Goal: Information Seeking & Learning: Find specific fact

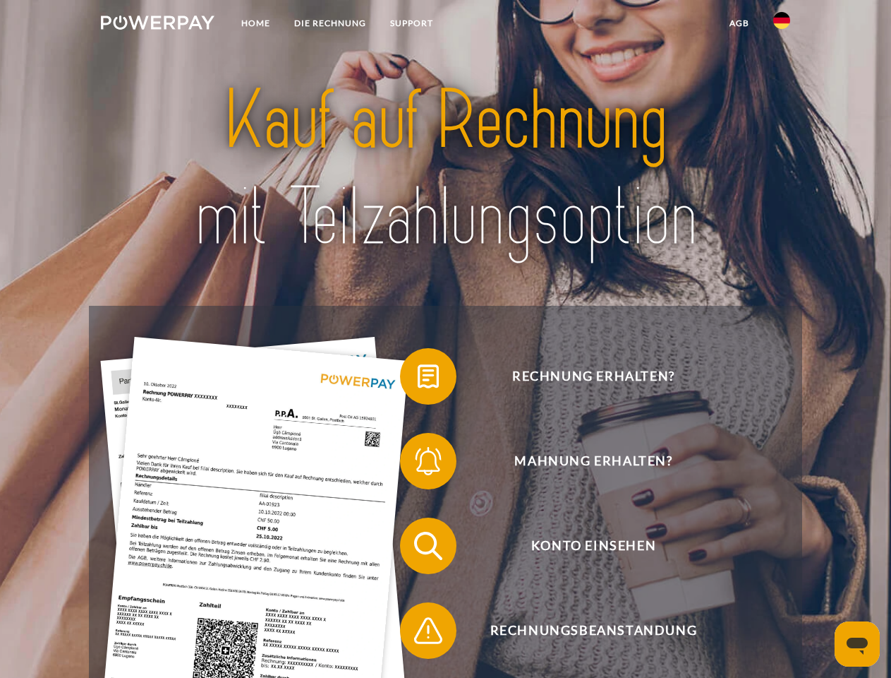
click at [157, 25] on img at bounding box center [158, 23] width 114 height 14
click at [782, 25] on img at bounding box center [782, 20] width 17 height 17
click at [739, 23] on link "agb" at bounding box center [740, 23] width 44 height 25
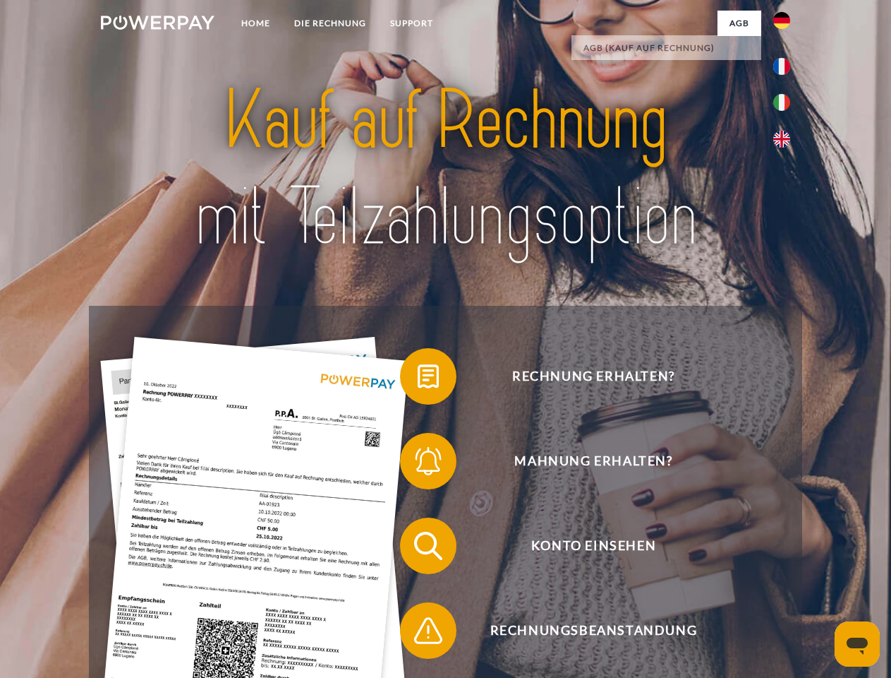
click at [418, 379] on span at bounding box center [407, 376] width 71 height 71
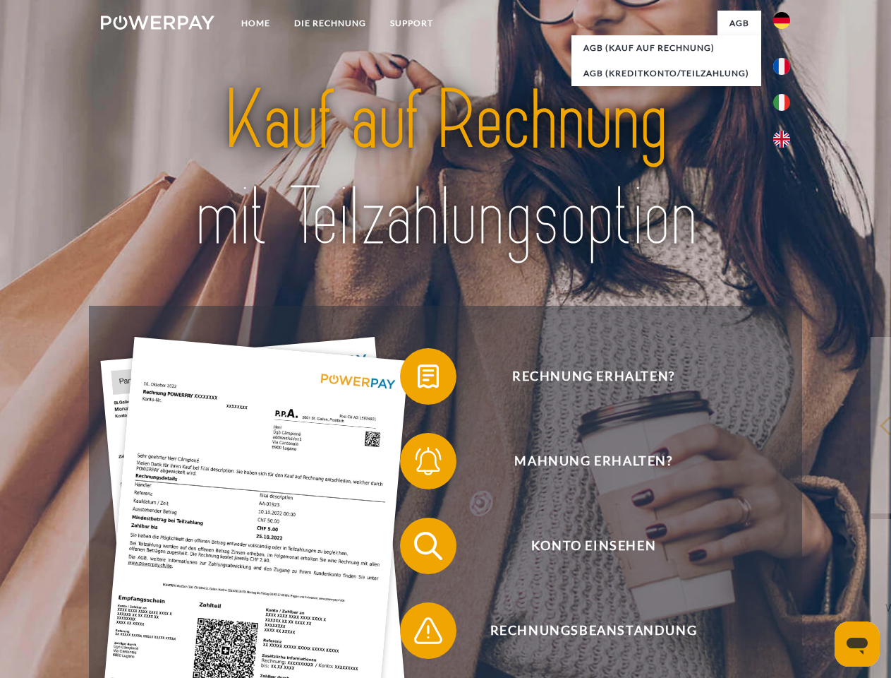
click at [418, 464] on div "Rechnung erhalten? Mahnung erhalten? Konto einsehen" at bounding box center [445, 588] width 713 height 565
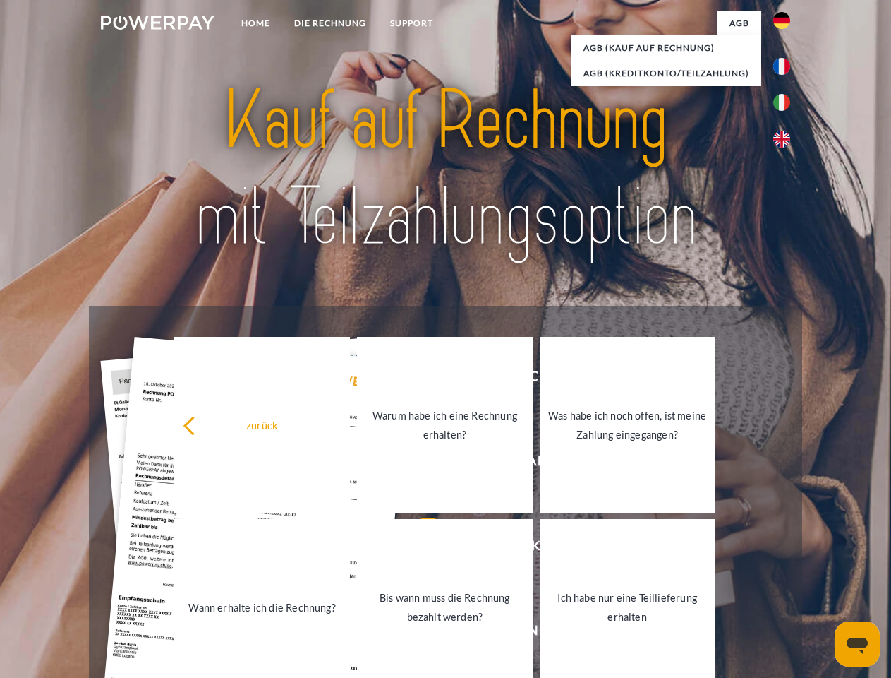
click at [418, 548] on link "Bis wann muss die Rechnung bezahlt werden?" at bounding box center [445, 607] width 176 height 176
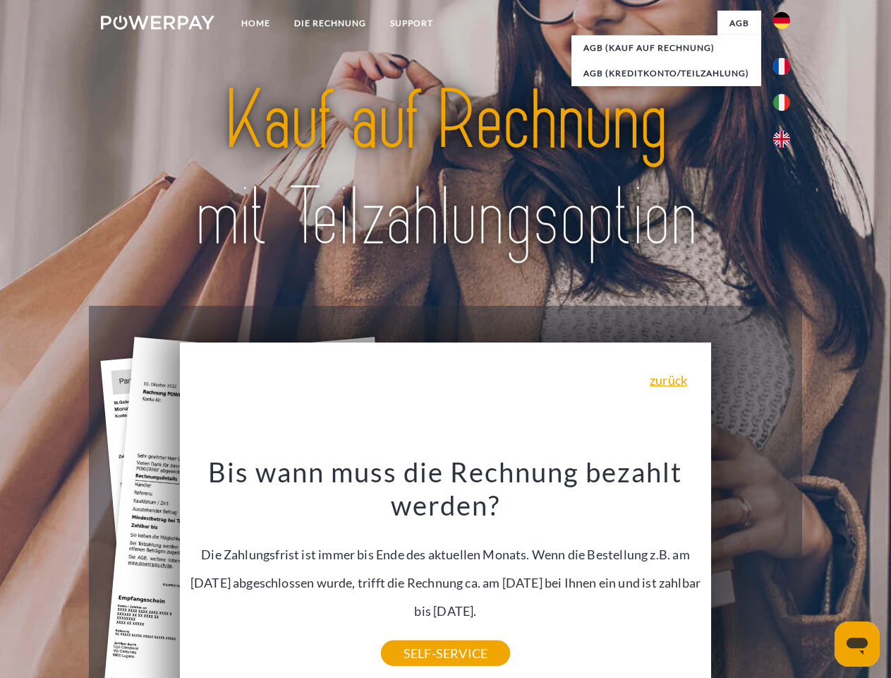
click at [857, 644] on icon "Messaging-Fenster öffnen" at bounding box center [857, 645] width 21 height 17
